Goal: Ask a question

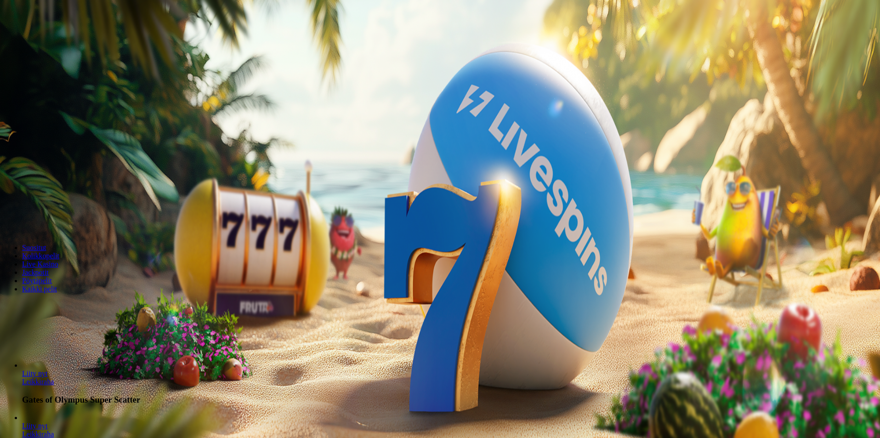
click at [58, 37] on span "Kirjaudu" at bounding box center [63, 33] width 23 height 7
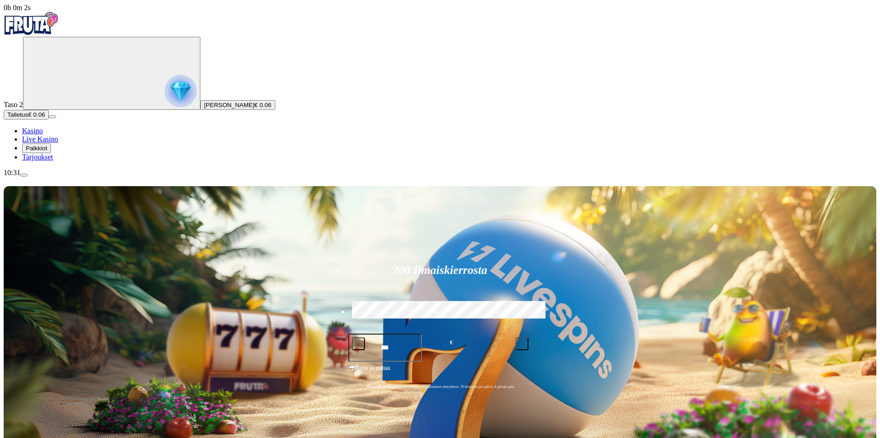
click at [47, 152] on span "Palkkiot" at bounding box center [37, 148] width 22 height 7
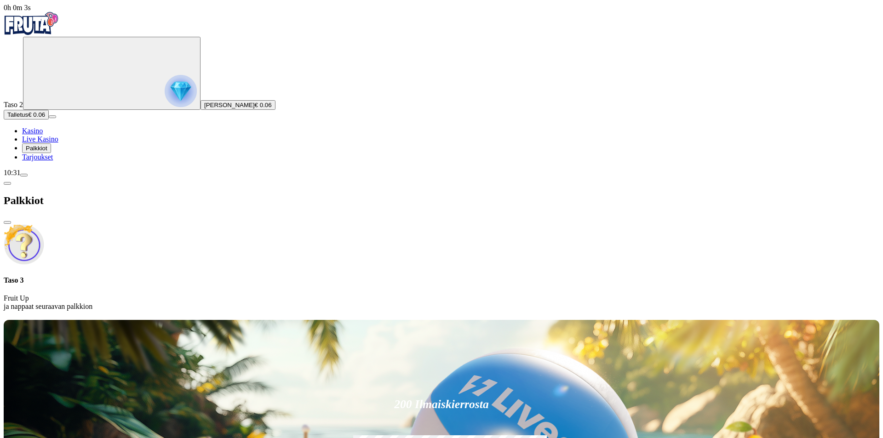
click at [7, 183] on span "chevron-left icon" at bounding box center [7, 183] width 0 height 0
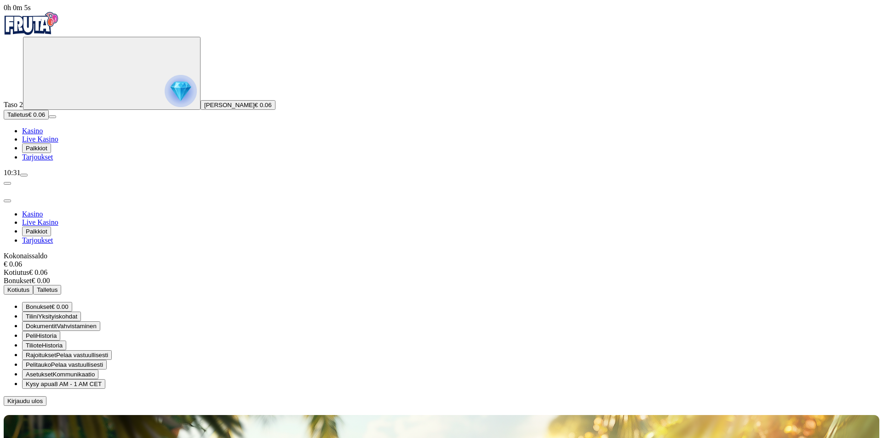
click at [51, 303] on span "Bonukset" at bounding box center [39, 306] width 26 height 7
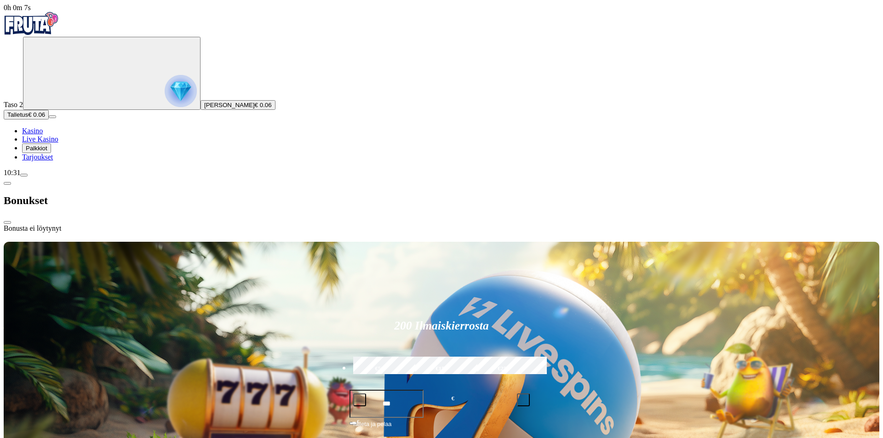
click at [7, 183] on span "chevron-left icon" at bounding box center [7, 183] width 0 height 0
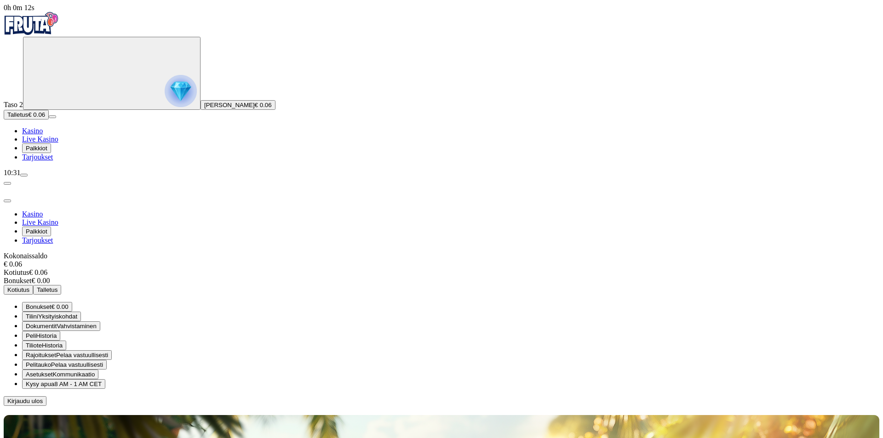
click at [7, 201] on span "close icon" at bounding box center [7, 201] width 0 height 0
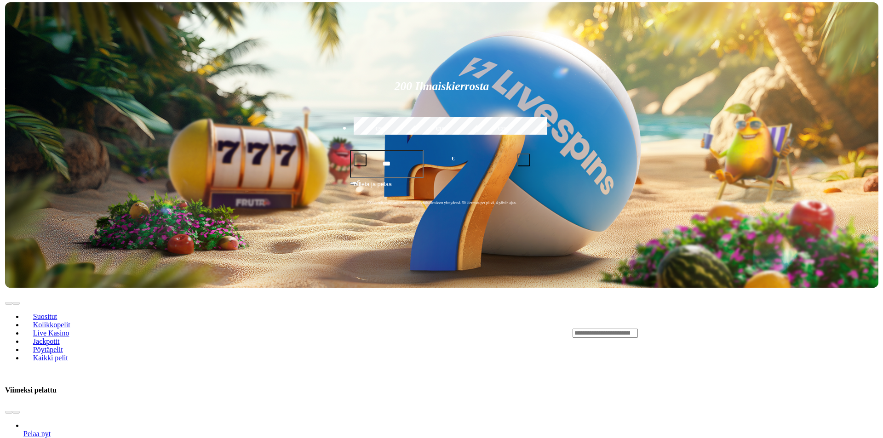
scroll to position [322, 0]
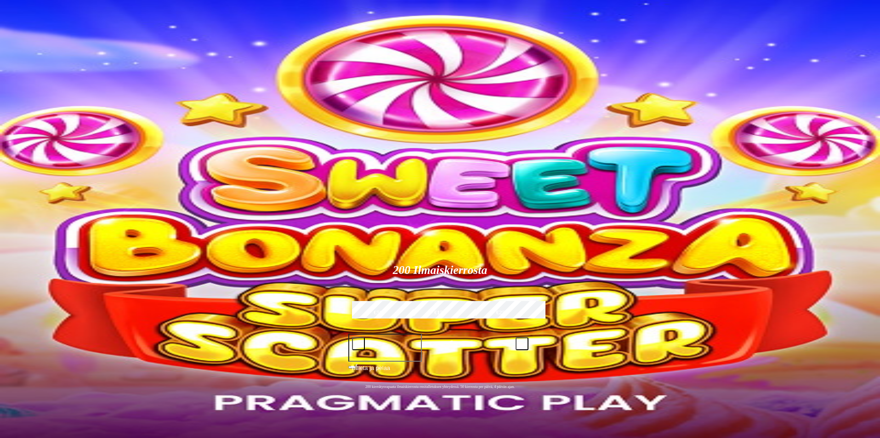
click at [53, 161] on span "Tarjoukset" at bounding box center [37, 157] width 31 height 8
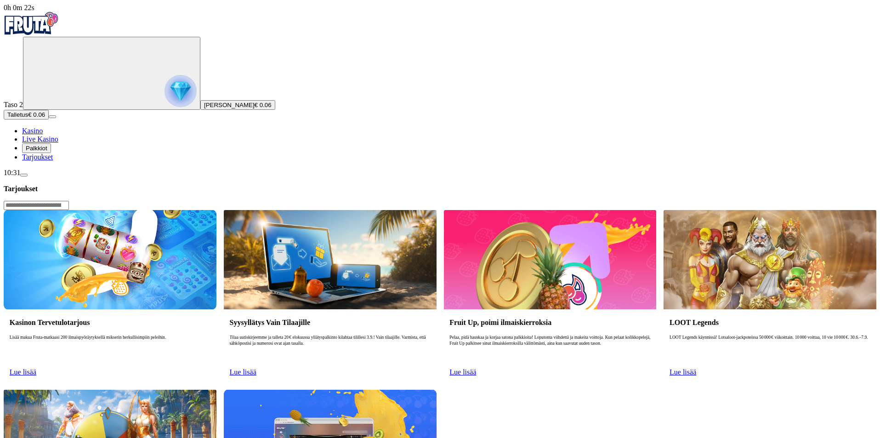
click at [217, 210] on img at bounding box center [110, 259] width 213 height 99
click at [36, 368] on link "Lue lisää" at bounding box center [23, 372] width 27 height 8
click at [28, 177] on button "menu" at bounding box center [23, 175] width 7 height 3
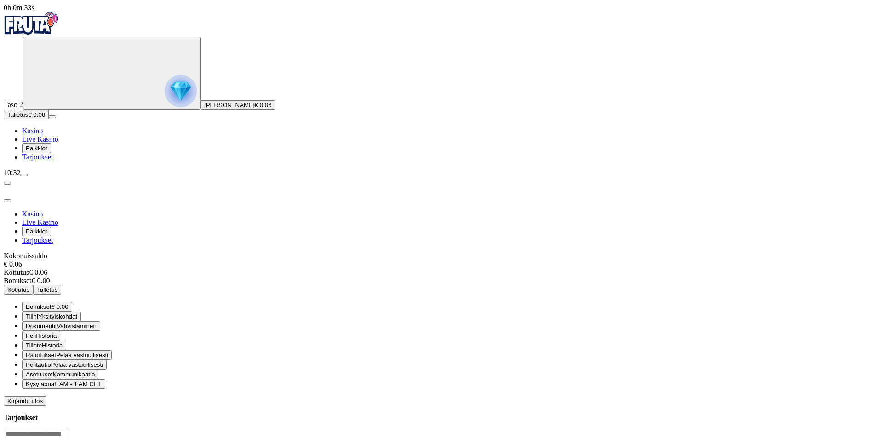
click at [54, 381] on span "Kysy apua" at bounding box center [40, 384] width 28 height 7
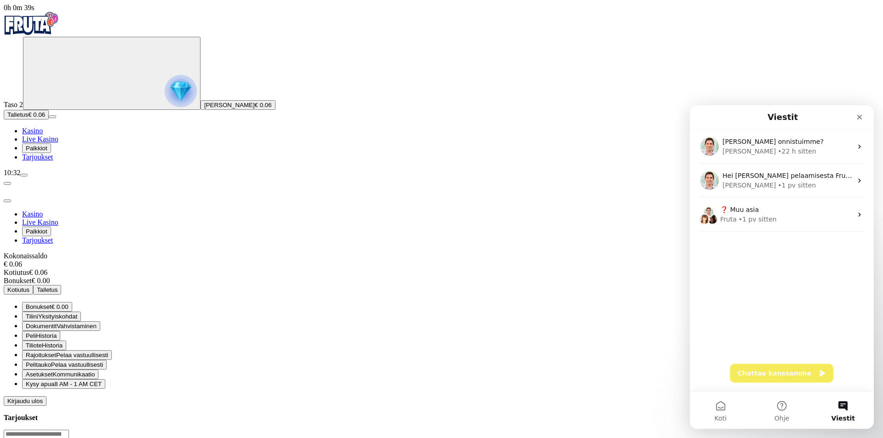
click at [769, 369] on button "Chattaa kanssamme" at bounding box center [781, 373] width 103 height 18
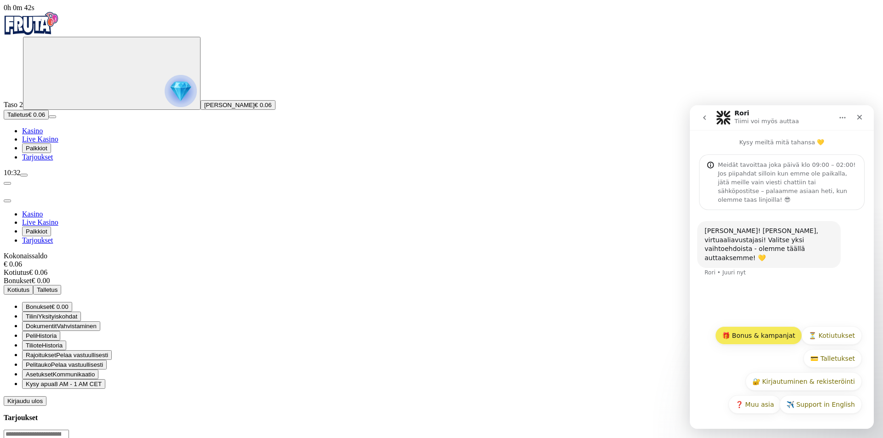
click at [758, 332] on button "🎁 Bonus & kampanjat" at bounding box center [758, 335] width 87 height 18
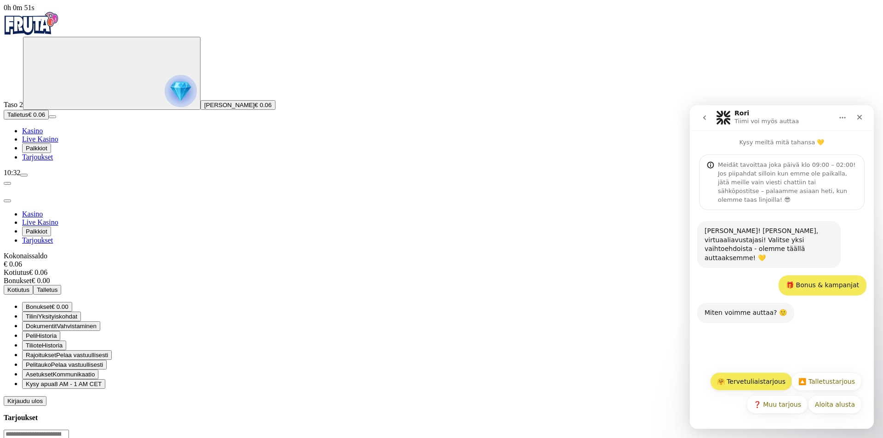
click at [745, 374] on button "🤗 Tervetuliaistarjous" at bounding box center [751, 381] width 82 height 18
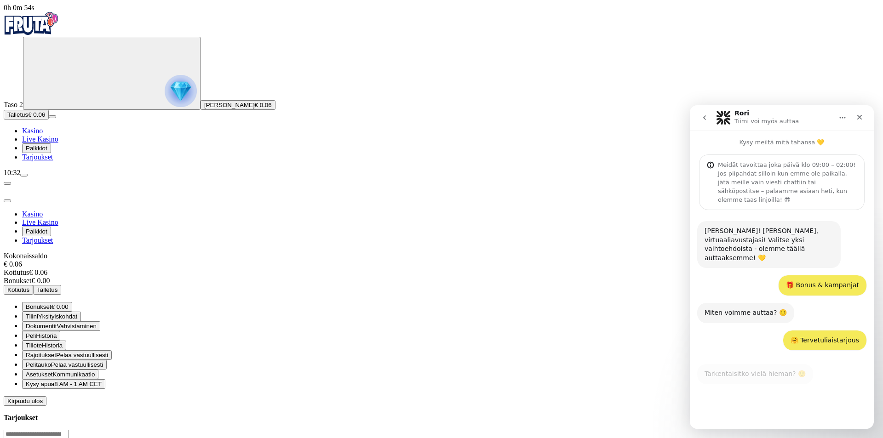
scroll to position [28, 0]
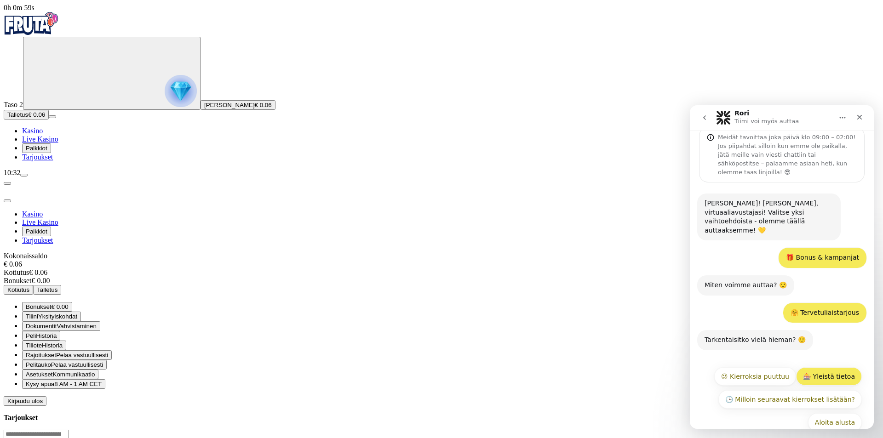
click at [825, 367] on button "🎰 Yleistä tietoa" at bounding box center [829, 376] width 66 height 18
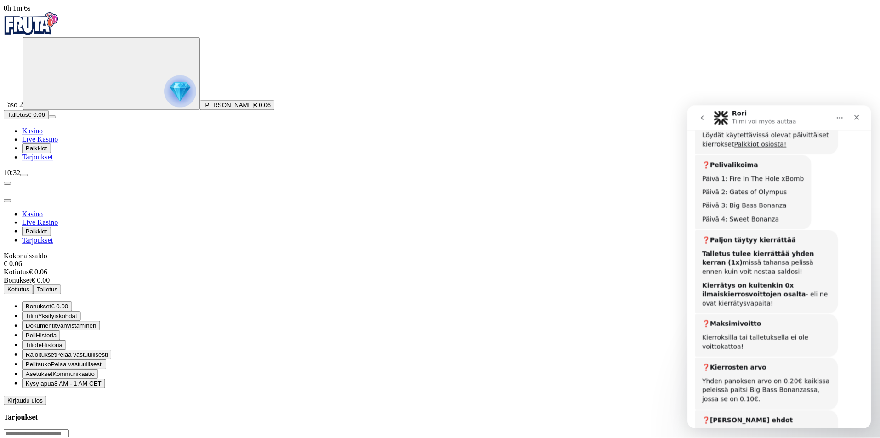
scroll to position [435, 0]
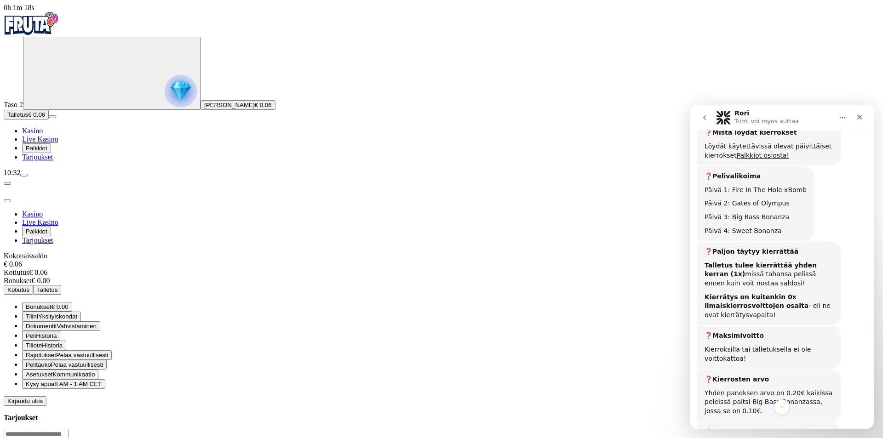
click at [502, 406] on div at bounding box center [441, 406] width 875 height 0
